Goal: Task Accomplishment & Management: Use online tool/utility

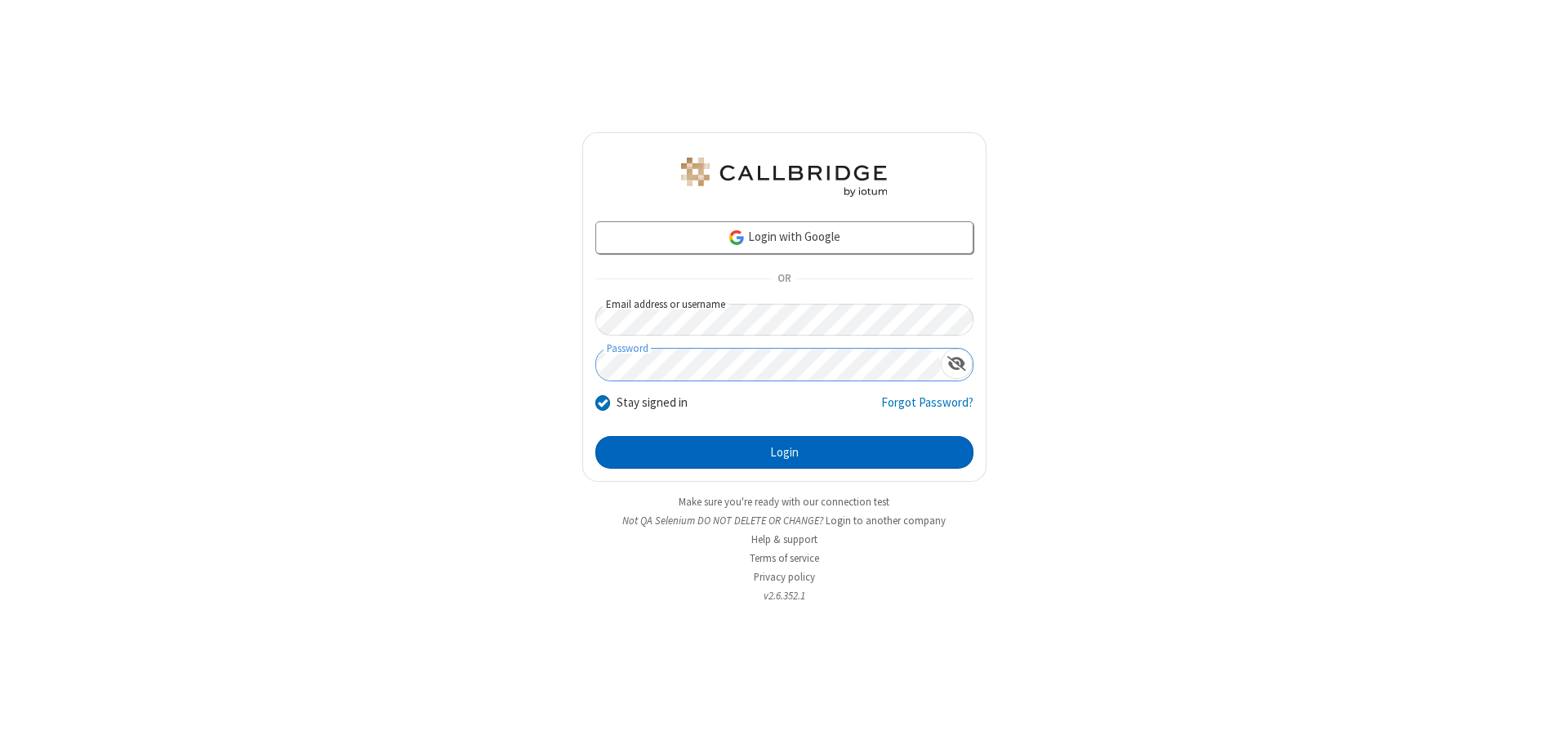
click at [784, 452] on button "Login" at bounding box center [784, 452] width 378 height 32
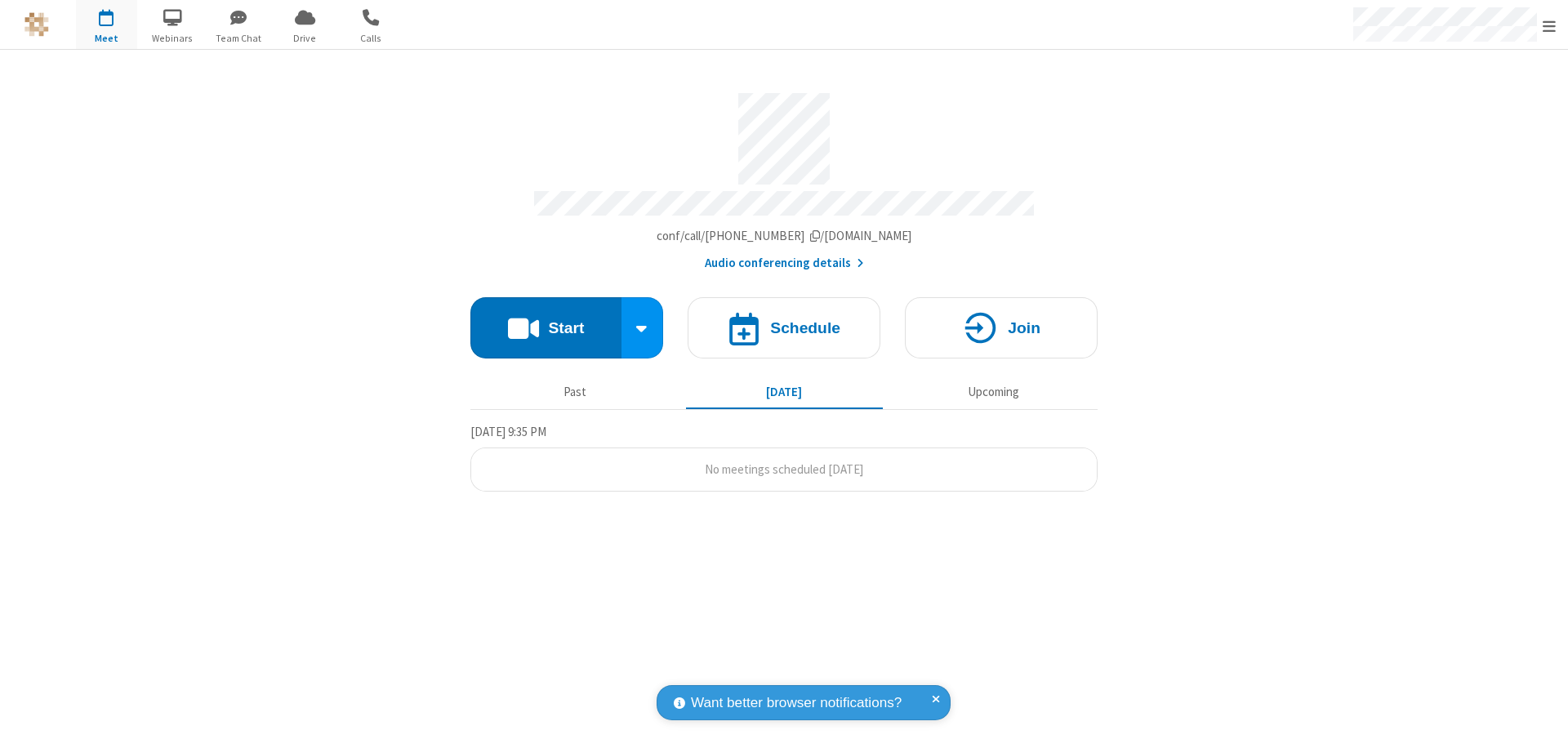
click at [546, 320] on button "Start" at bounding box center [546, 327] width 151 height 61
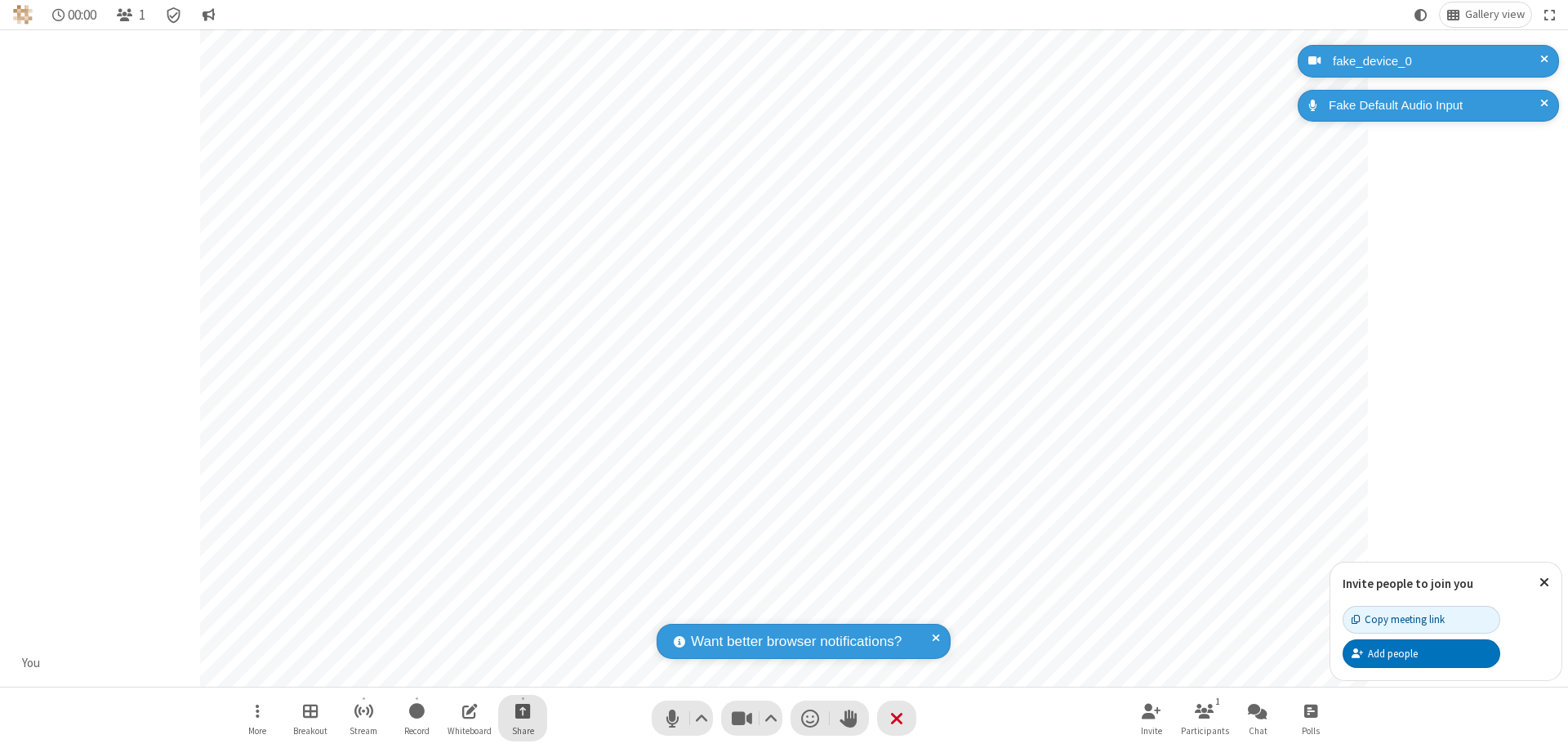
click at [523, 711] on span "Start sharing" at bounding box center [523, 711] width 16 height 21
click at [456, 671] on span "Share my screen" at bounding box center [456, 672] width 19 height 14
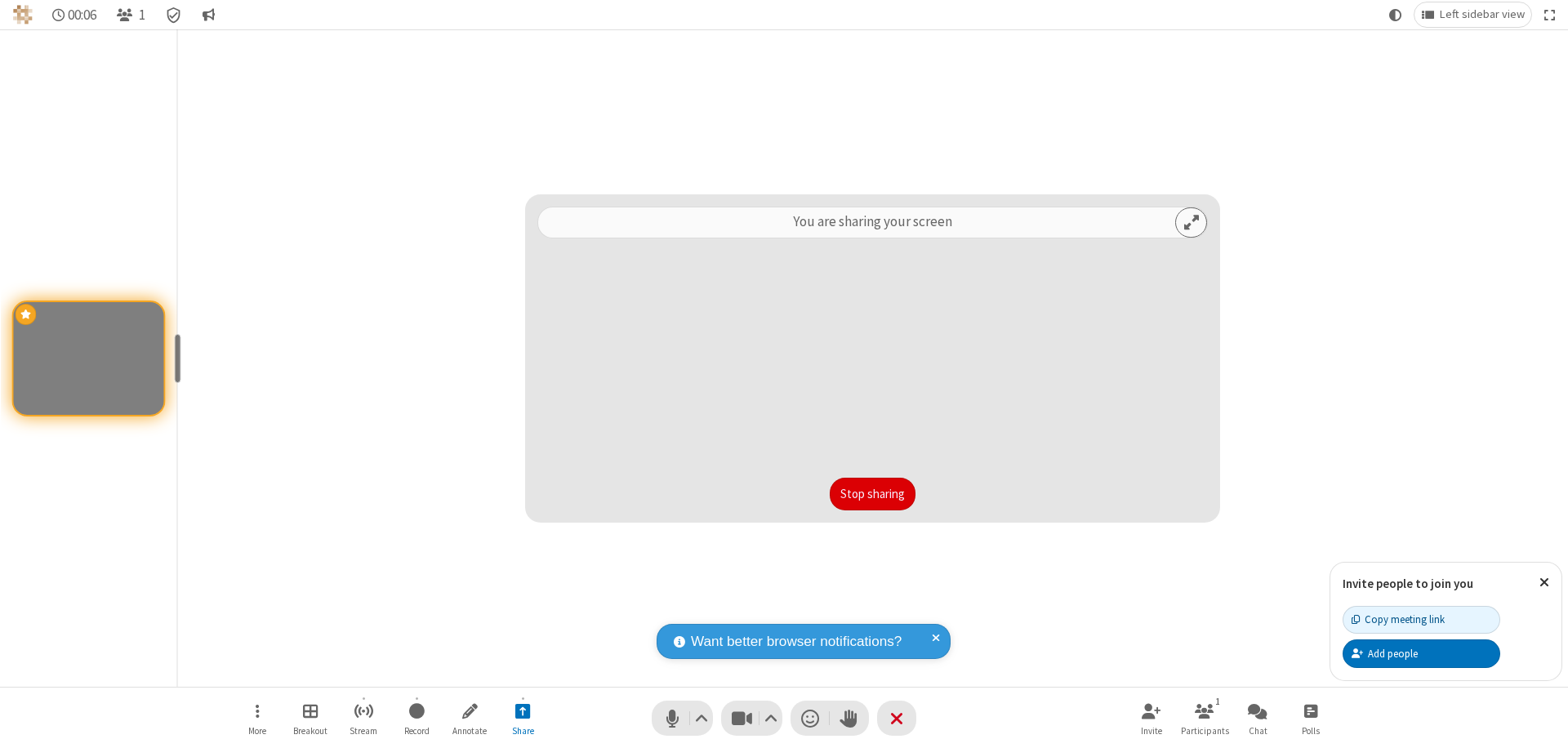
click at [872, 493] on button "Stop sharing" at bounding box center [872, 493] width 86 height 32
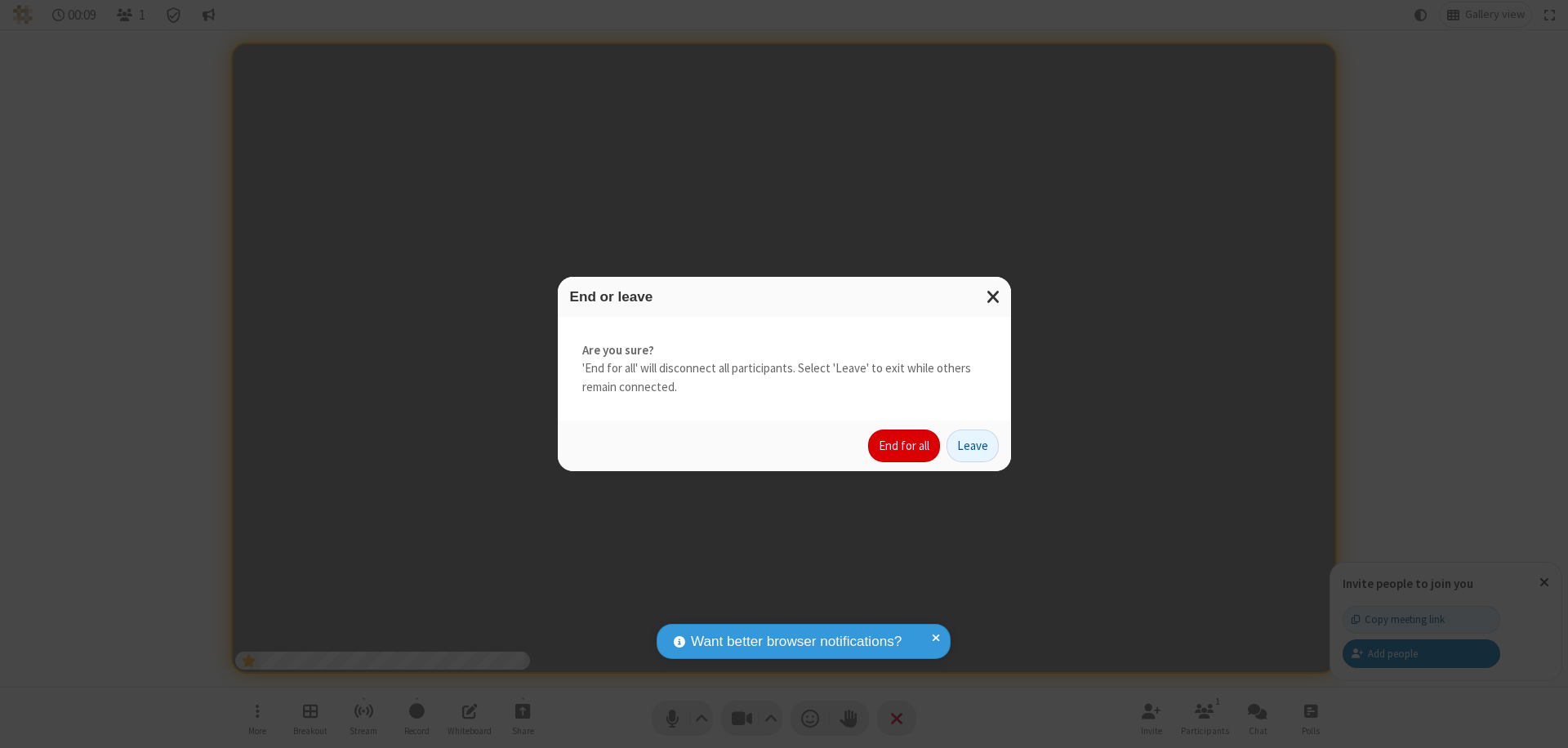
click at [904, 445] on button "End for all" at bounding box center [903, 445] width 72 height 32
